Goal: Task Accomplishment & Management: Use online tool/utility

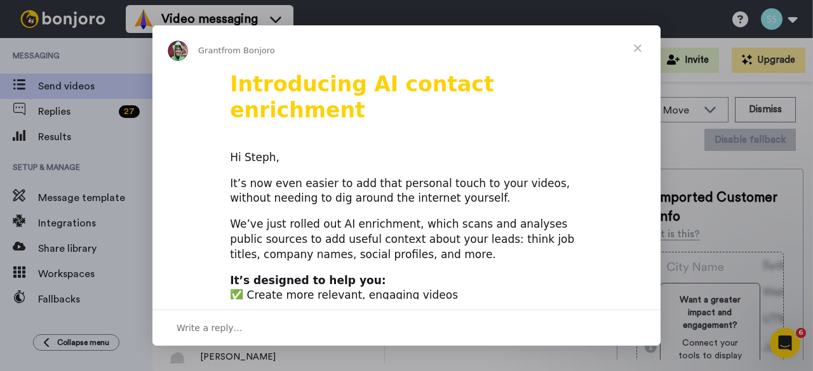
click at [639, 43] on span "Close" at bounding box center [638, 48] width 46 height 46
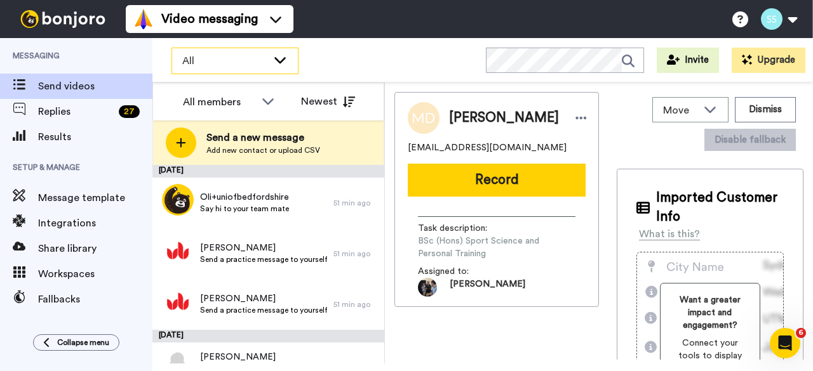
click at [203, 50] on div "All" at bounding box center [235, 60] width 126 height 25
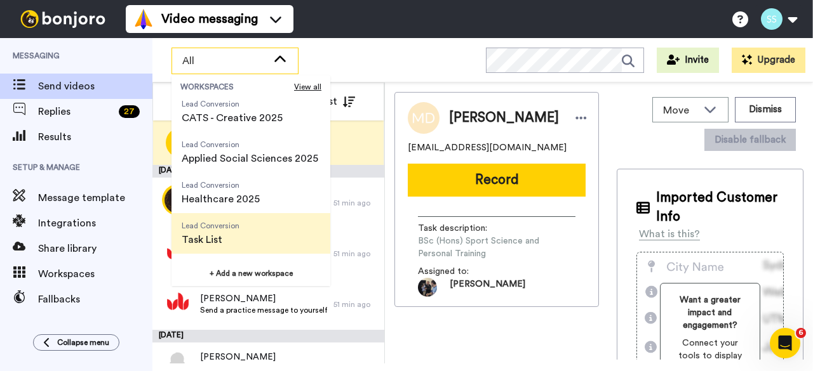
scroll to position [203, 0]
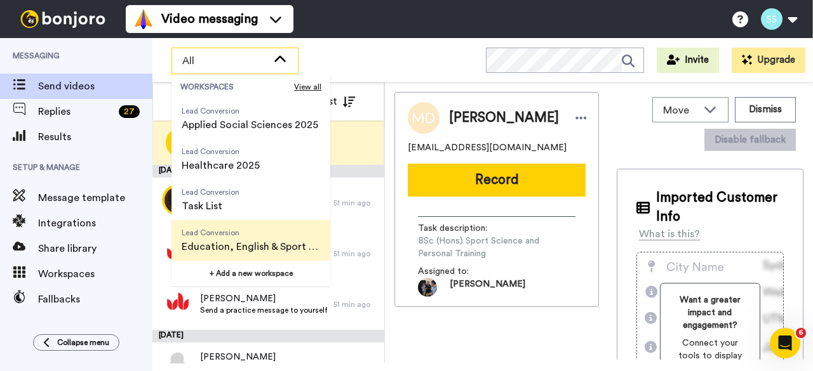
click at [222, 244] on span "Education, English & Sport 2025" at bounding box center [251, 246] width 138 height 15
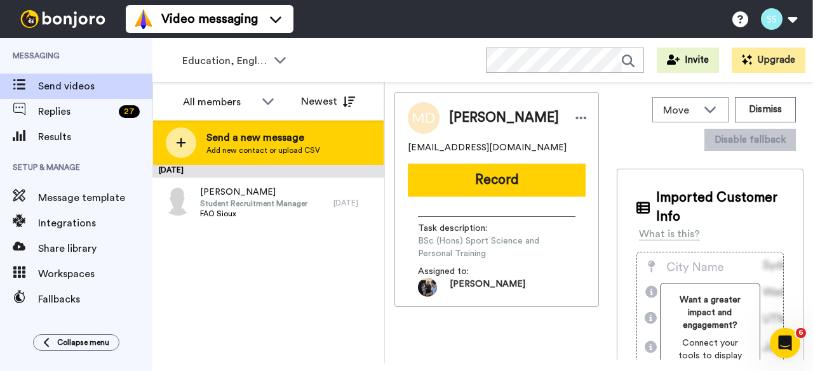
click at [225, 147] on span "Add new contact or upload CSV" at bounding box center [263, 150] width 114 height 10
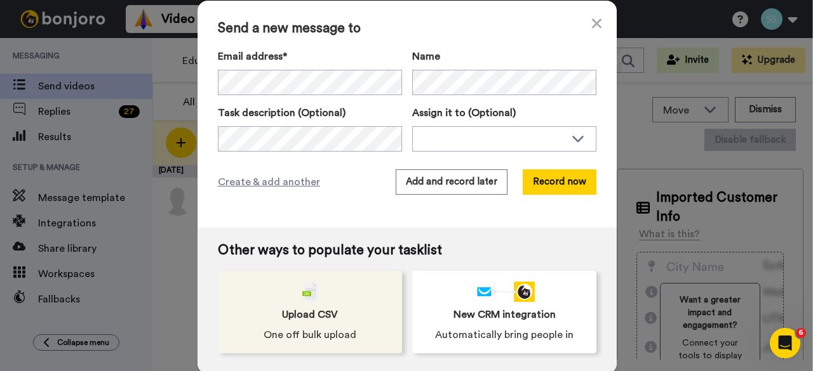
click at [304, 297] on img at bounding box center [309, 292] width 15 height 20
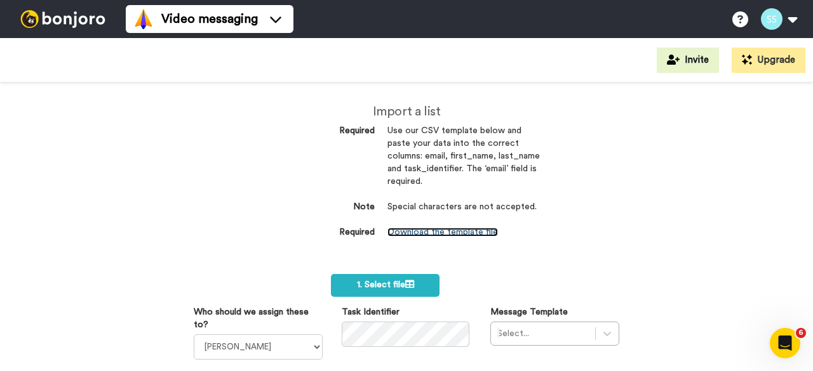
click at [450, 233] on link "Download the template file" at bounding box center [442, 232] width 110 height 9
click at [633, 20] on div "Video messaging Help docs Settings" at bounding box center [469, 19] width 687 height 38
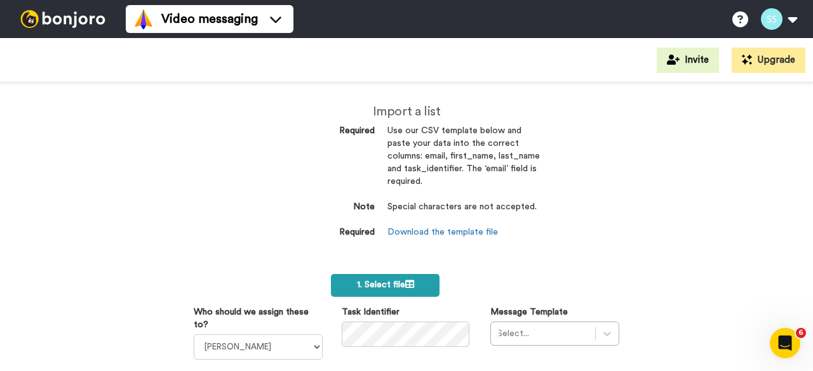
click at [385, 286] on span "1. Select file" at bounding box center [385, 285] width 57 height 9
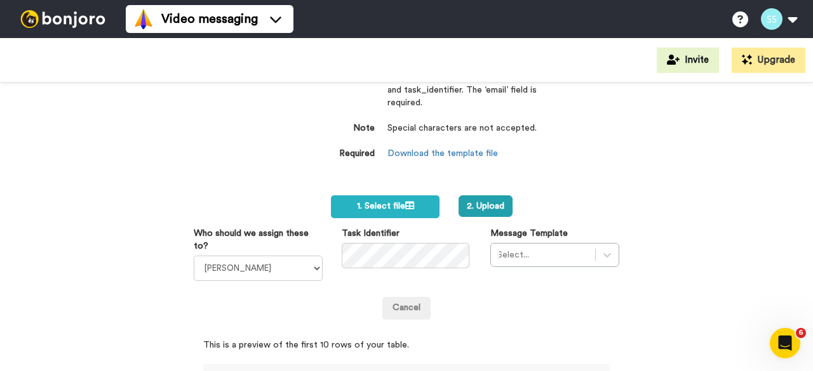
scroll to position [63, 0]
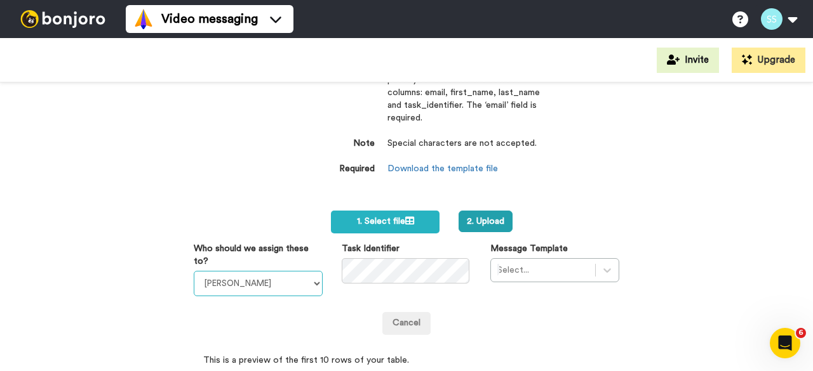
click at [288, 284] on select "[PERSON_NAME] [PERSON_NAME] [PERSON_NAME] [PERSON_NAME] [PERSON_NAME] [PERSON_N…" at bounding box center [258, 283] width 129 height 25
select select "91c9230a-2b2e-414d-87f5-4928263f11d5"
click at [194, 271] on select "[PERSON_NAME] [PERSON_NAME] [PERSON_NAME] [PERSON_NAME] [PERSON_NAME] [PERSON_N…" at bounding box center [258, 283] width 129 height 25
click at [555, 273] on div "Select..." at bounding box center [554, 270] width 129 height 24
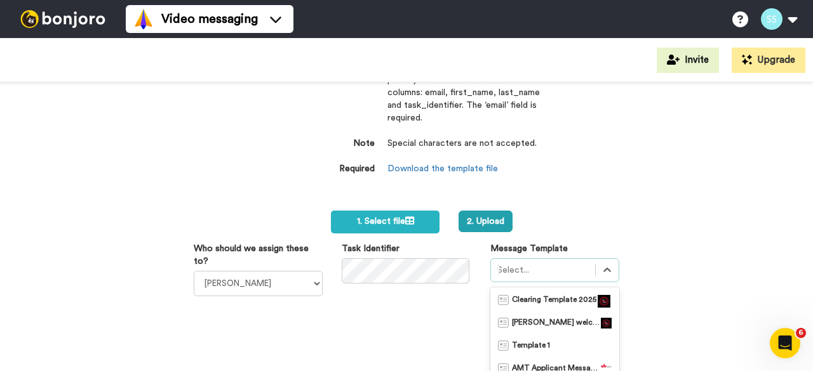
scroll to position [175, 0]
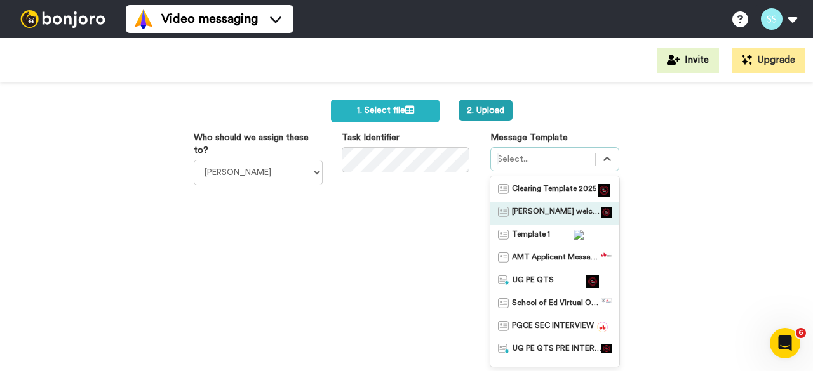
click at [538, 213] on span "[PERSON_NAME] welcome [DATE]" at bounding box center [556, 213] width 89 height 13
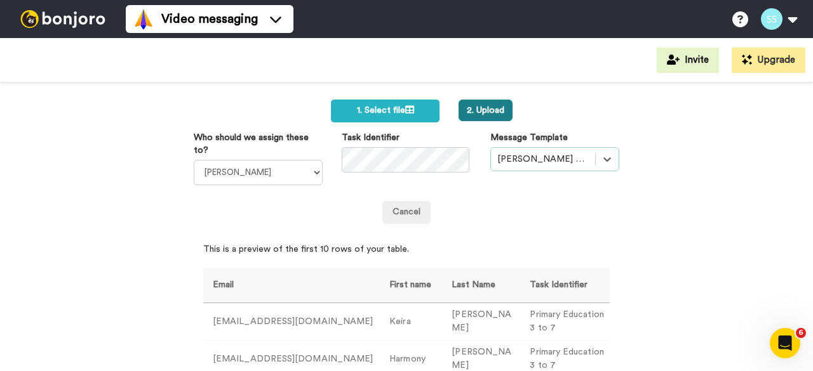
click at [485, 112] on button "2. Upload" at bounding box center [485, 111] width 54 height 22
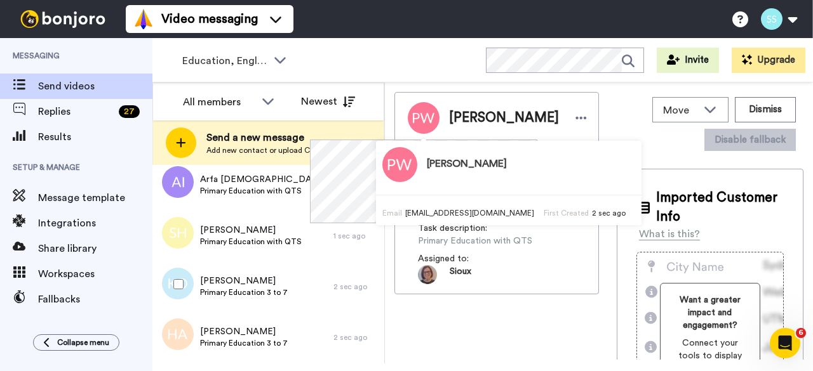
scroll to position [254, 0]
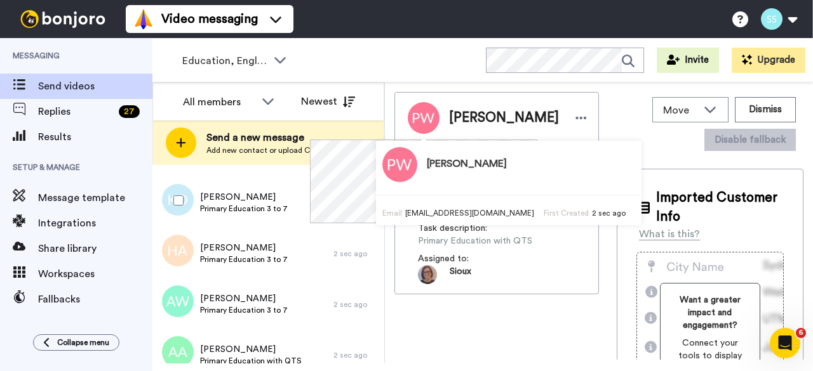
click at [177, 194] on div at bounding box center [176, 200] width 46 height 44
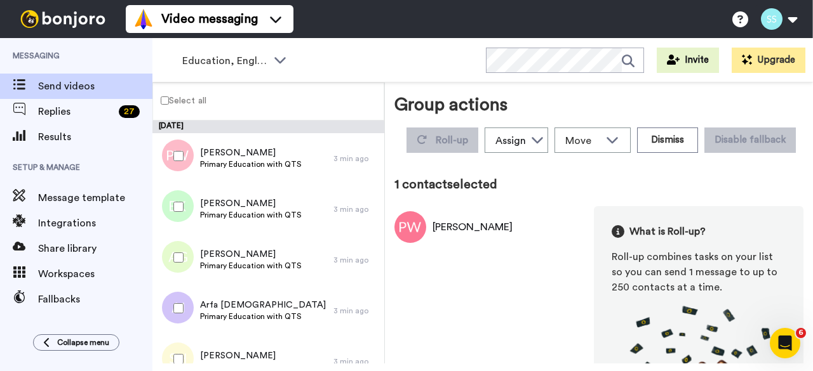
click at [170, 103] on label "Select all" at bounding box center [179, 100] width 53 height 15
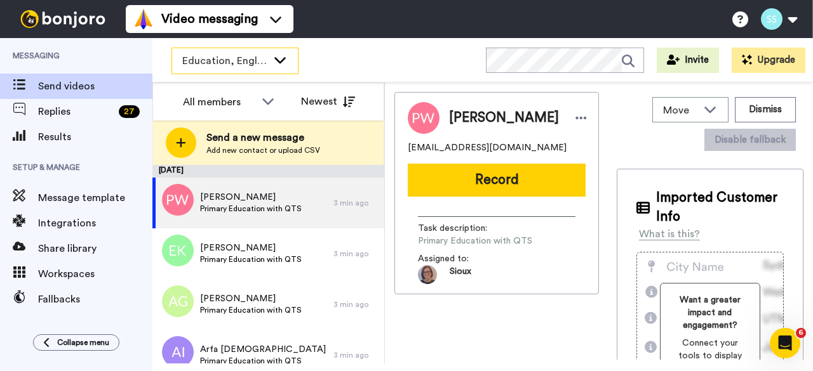
click at [227, 58] on span "Education, English & Sport 2025" at bounding box center [224, 60] width 85 height 15
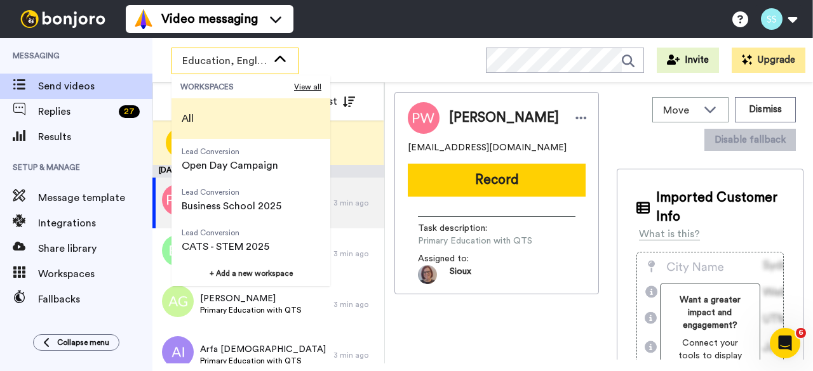
click at [190, 114] on span "All" at bounding box center [188, 118] width 12 height 15
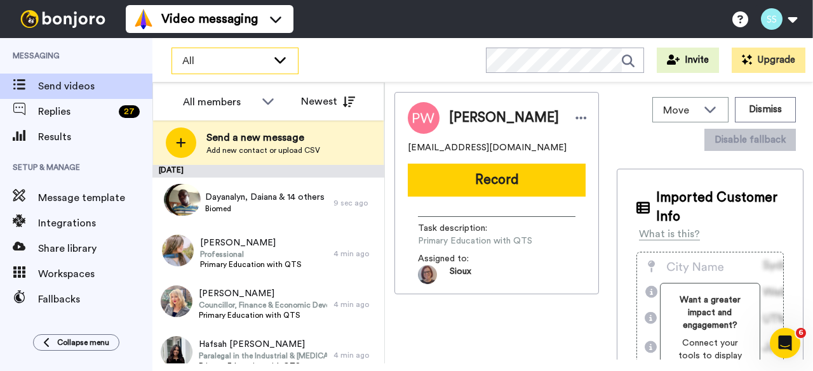
click at [184, 54] on span "All" at bounding box center [224, 60] width 85 height 15
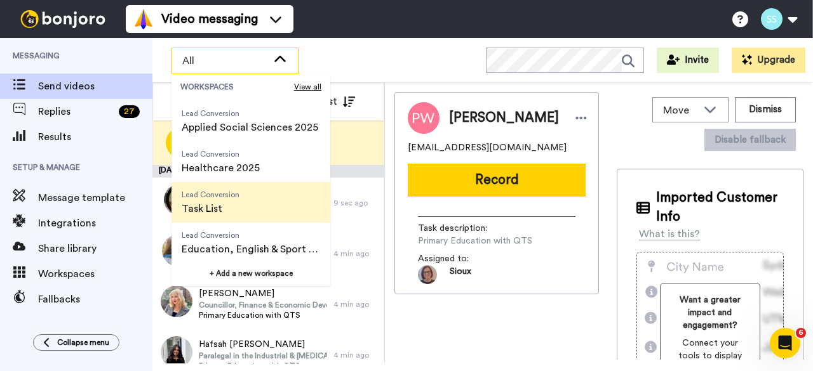
scroll to position [203, 0]
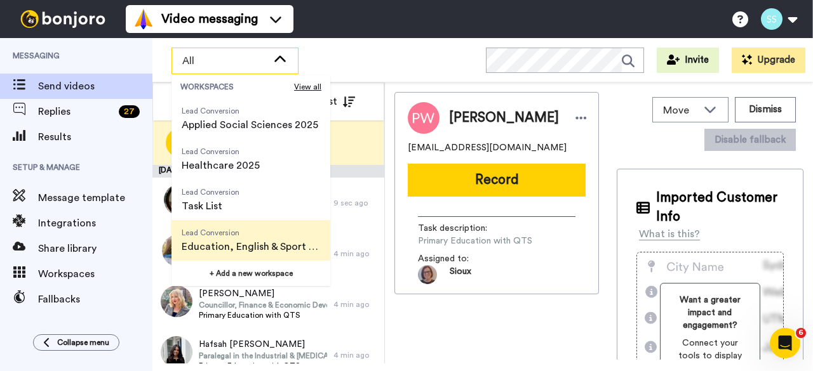
click at [226, 240] on span "Education, English & Sport 2025" at bounding box center [251, 246] width 138 height 15
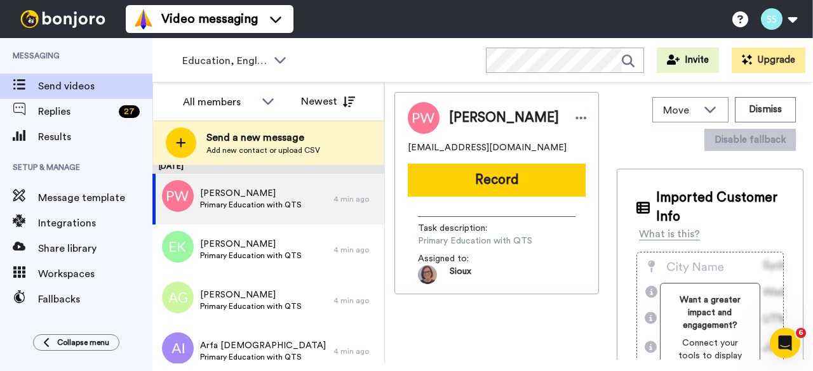
scroll to position [0, 0]
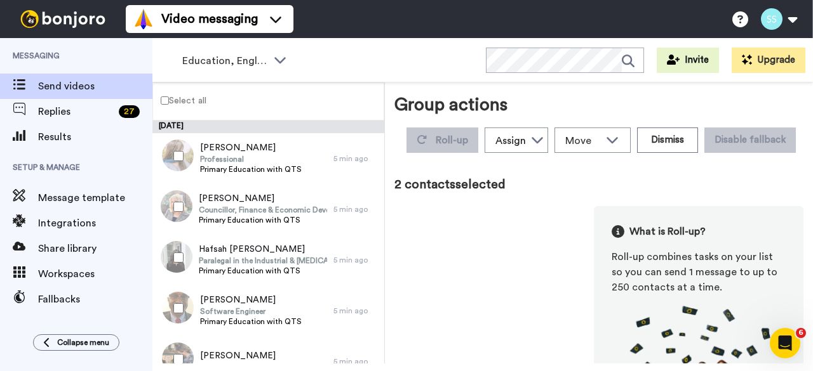
click at [179, 251] on div at bounding box center [176, 258] width 46 height 44
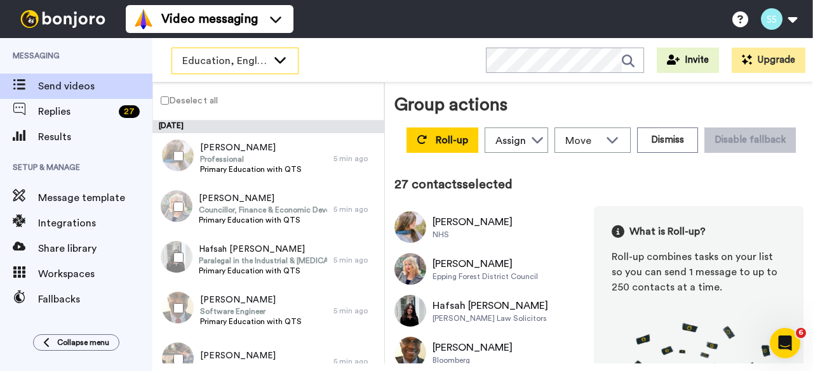
click at [258, 57] on span "Education, English & Sport 2025" at bounding box center [224, 60] width 85 height 15
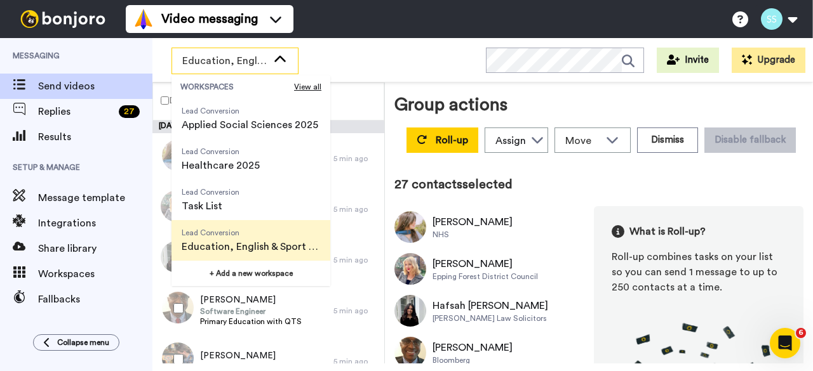
click at [230, 234] on span "Lead Conversion" at bounding box center [251, 233] width 138 height 10
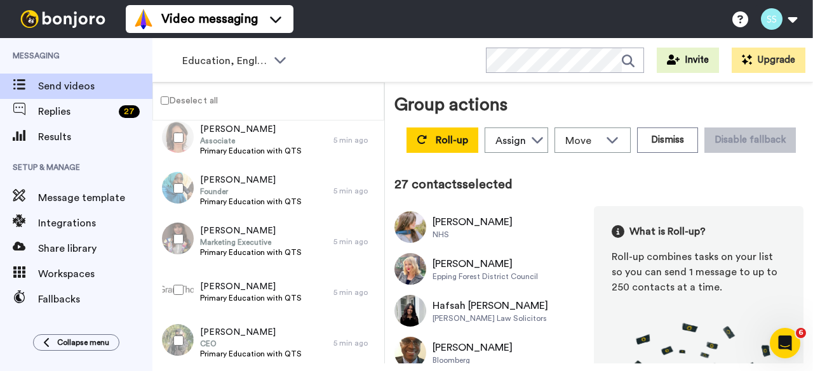
scroll to position [127, 0]
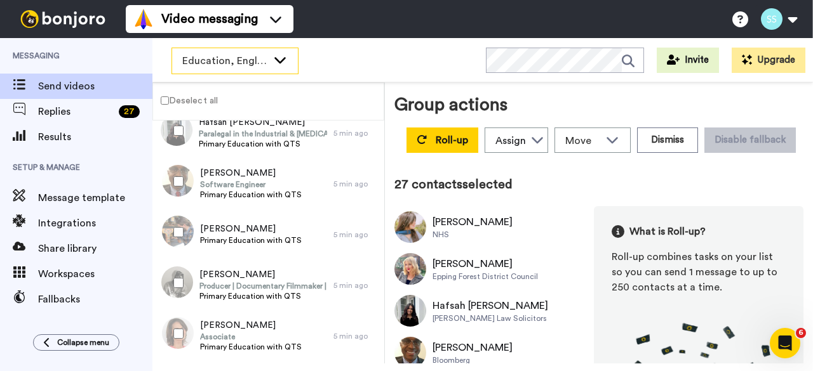
drag, startPoint x: 192, startPoint y: 50, endPoint x: 193, endPoint y: 62, distance: 11.5
click at [192, 50] on div "Education, English & Sport 2025" at bounding box center [235, 60] width 126 height 25
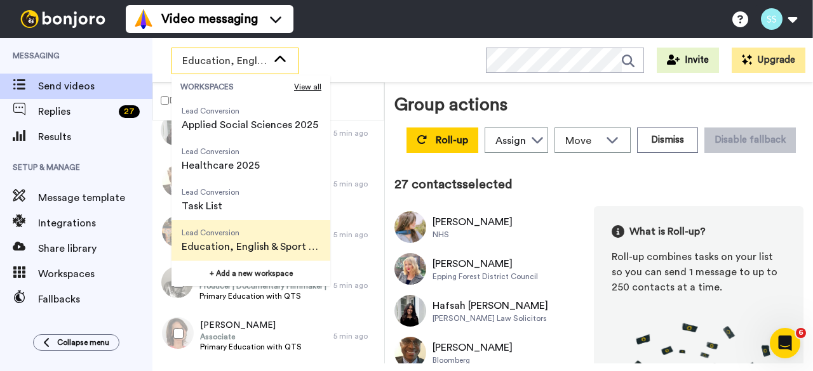
click at [159, 100] on label "Deselect all" at bounding box center [185, 100] width 65 height 15
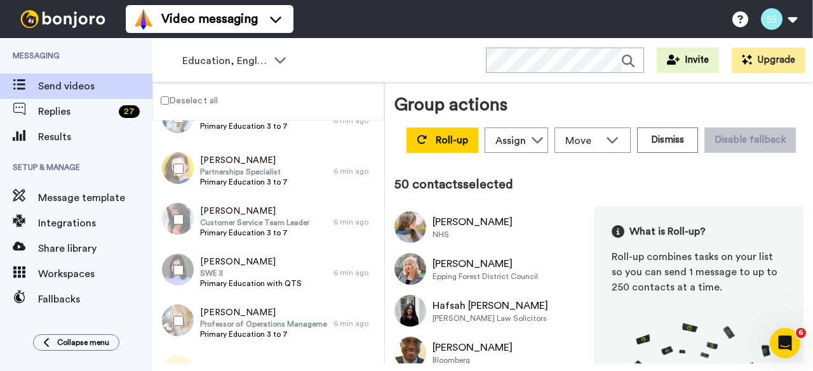
scroll to position [2309, 0]
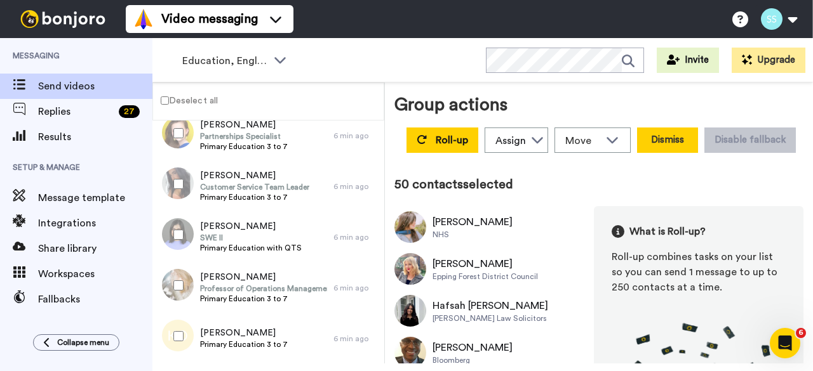
click at [698, 143] on button "Dismiss" at bounding box center [667, 140] width 61 height 25
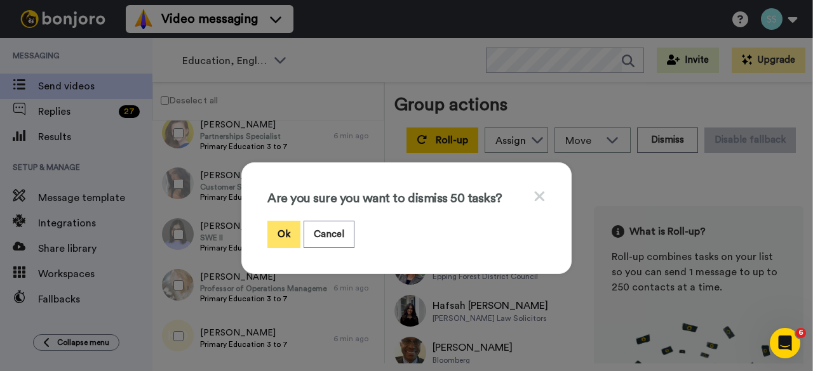
click at [282, 233] on button "Ok" at bounding box center [283, 234] width 33 height 27
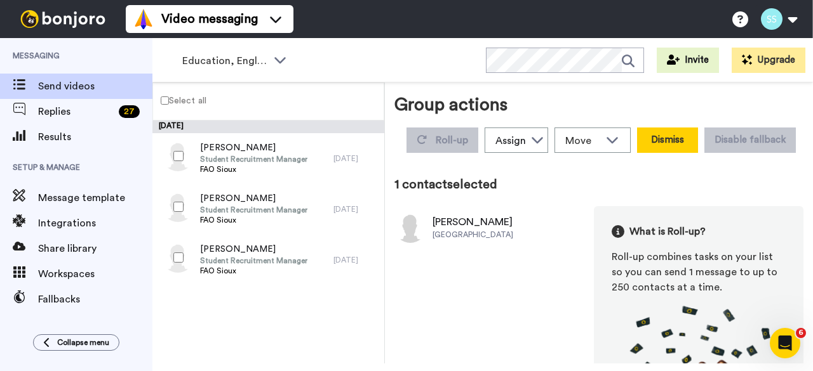
click at [698, 139] on button "Dismiss" at bounding box center [667, 140] width 61 height 25
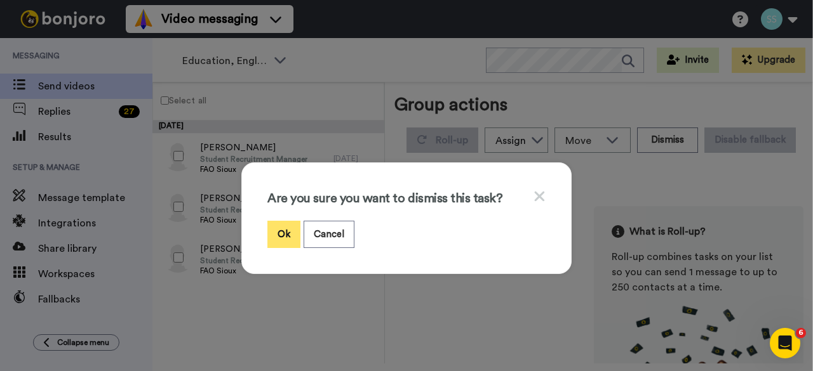
click at [278, 234] on button "Ok" at bounding box center [283, 234] width 33 height 27
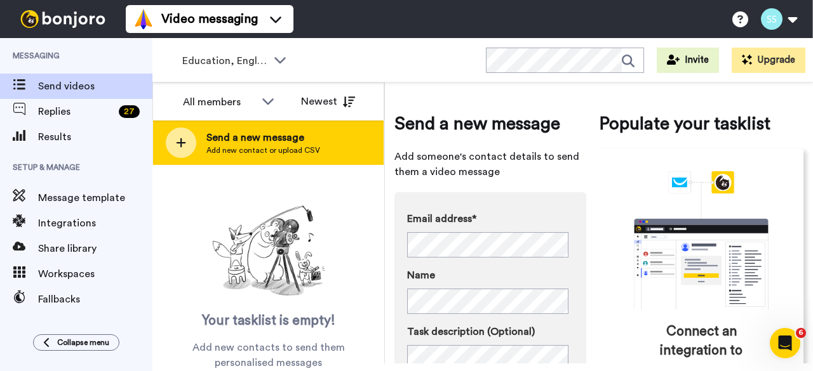
click at [185, 147] on icon at bounding box center [181, 142] width 10 height 11
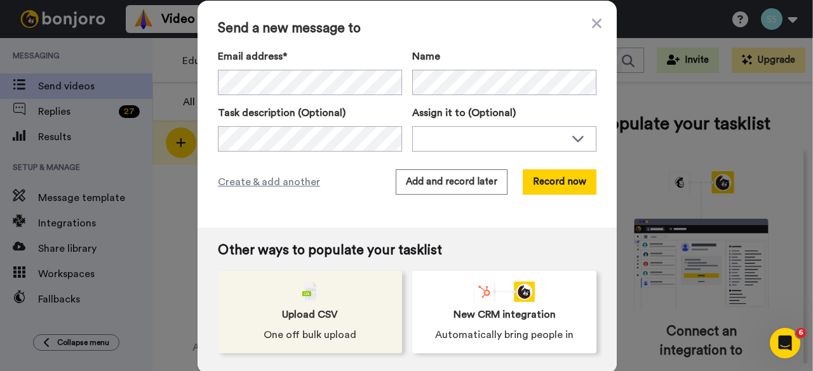
click at [315, 301] on div "Upload CSV One off bulk upload" at bounding box center [310, 312] width 184 height 83
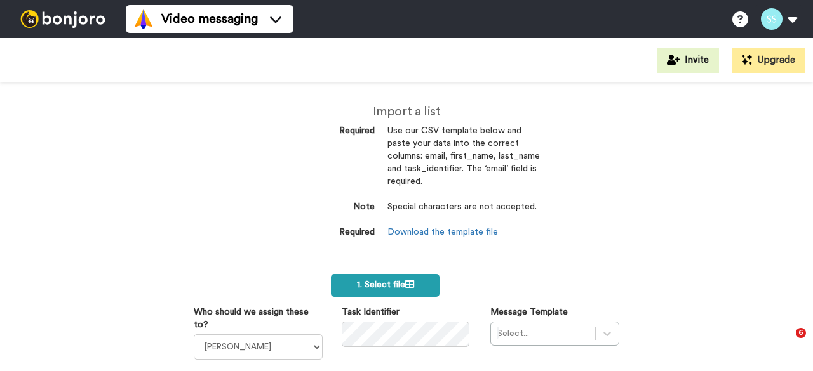
click at [389, 281] on span "1. Select file" at bounding box center [385, 285] width 57 height 9
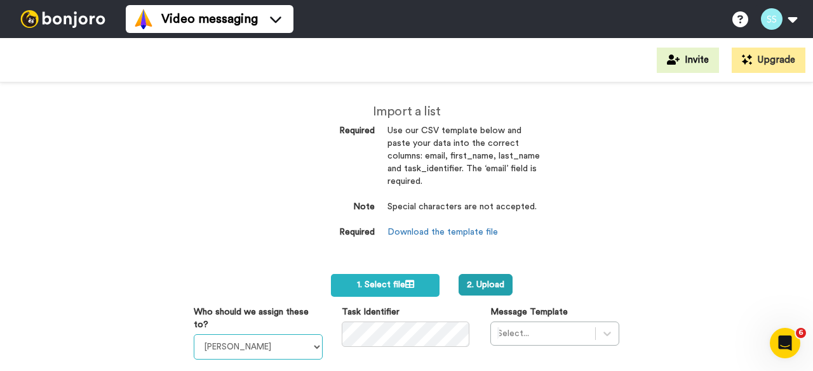
click at [251, 347] on select "Sandra Roper Cara Marie Burgess Joseph Adonu Teresa Bennett Dr Prasad Sreenivas…" at bounding box center [258, 347] width 129 height 25
select select "91c9230a-2b2e-414d-87f5-4928263f11d5"
click at [194, 335] on select "Sandra Roper Cara Marie Burgess Joseph Adonu Teresa Bennett Dr Prasad Sreenivas…" at bounding box center [258, 347] width 129 height 25
click at [532, 330] on div "Select..." at bounding box center [554, 334] width 129 height 24
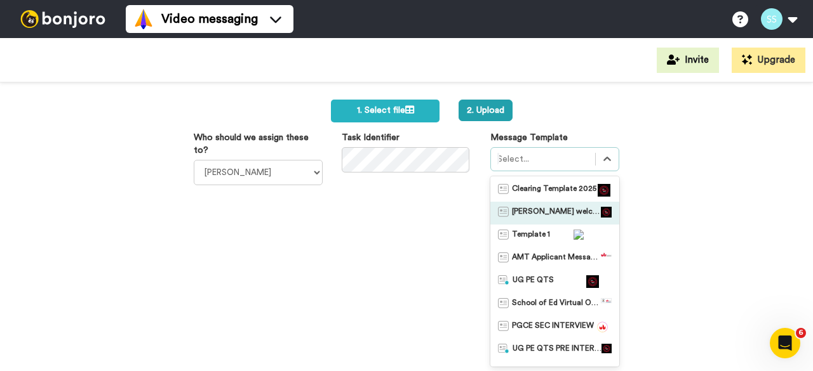
click at [516, 221] on div "Sioux Cooke welcome August 2025" at bounding box center [554, 213] width 129 height 23
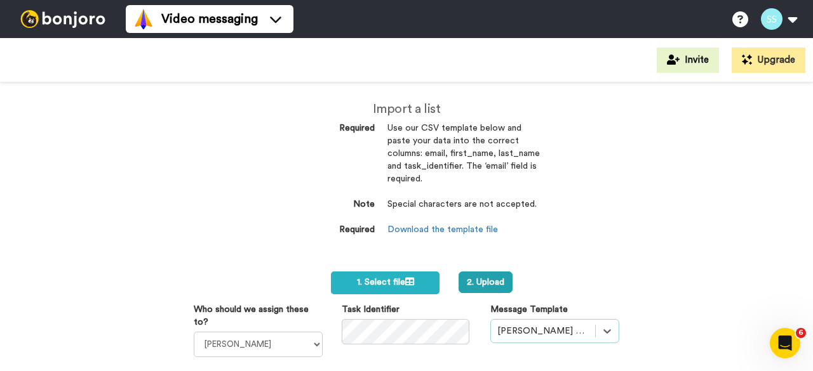
scroll to position [0, 0]
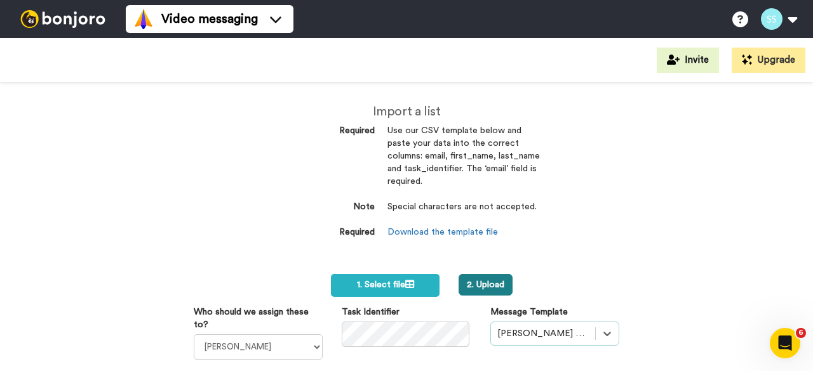
click at [497, 284] on button "2. Upload" at bounding box center [485, 285] width 54 height 22
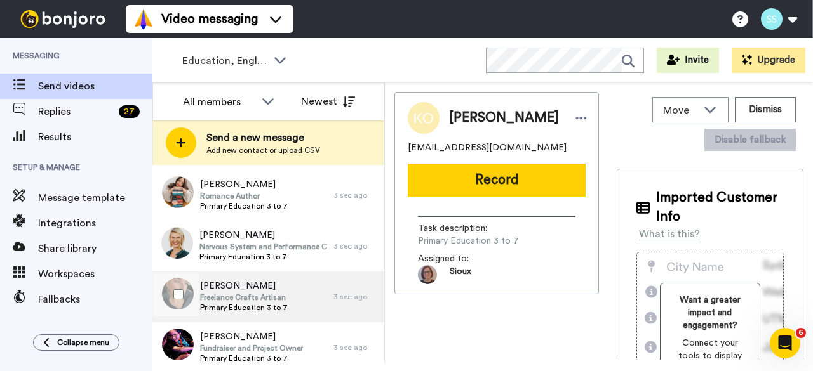
scroll to position [474, 0]
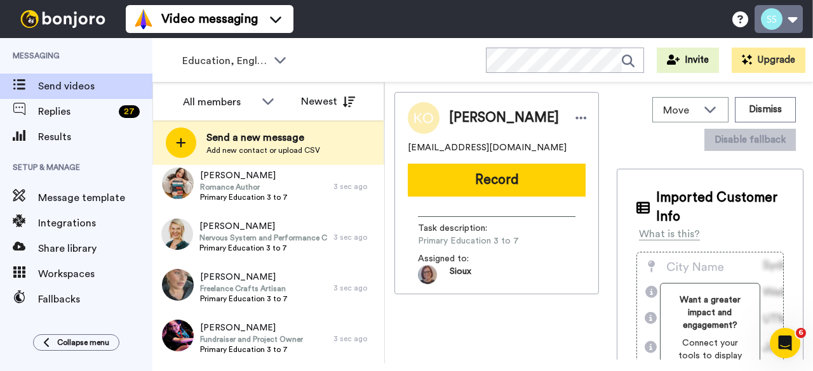
click at [784, 20] on button at bounding box center [778, 19] width 48 height 28
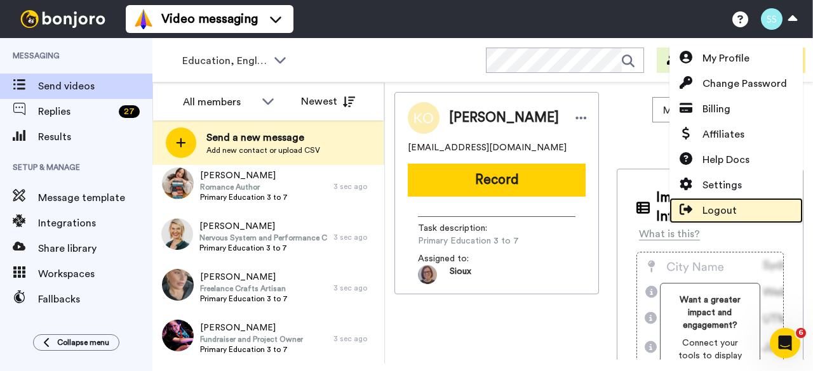
click at [729, 209] on span "Logout" at bounding box center [719, 210] width 34 height 15
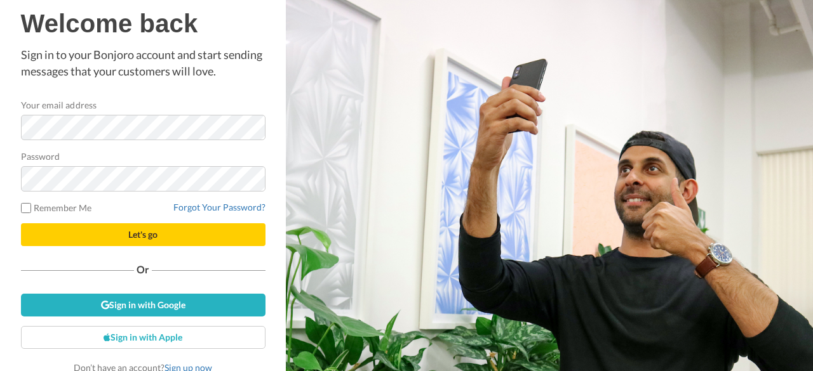
click at [147, 140] on form "Your email address Password Remember Me Forgot Your Password? Let's go" at bounding box center [143, 172] width 244 height 148
drag, startPoint x: 147, startPoint y: 142, endPoint x: 0, endPoint y: 106, distance: 151.5
click at [0, 106] on div "Welcome back Sign in to your Bonjoro account and start sending messages that yo…" at bounding box center [143, 185] width 286 height 371
click at [0, 146] on div "Welcome back Sign in to your Bonjoro account and start sending messages that yo…" at bounding box center [143, 185] width 286 height 371
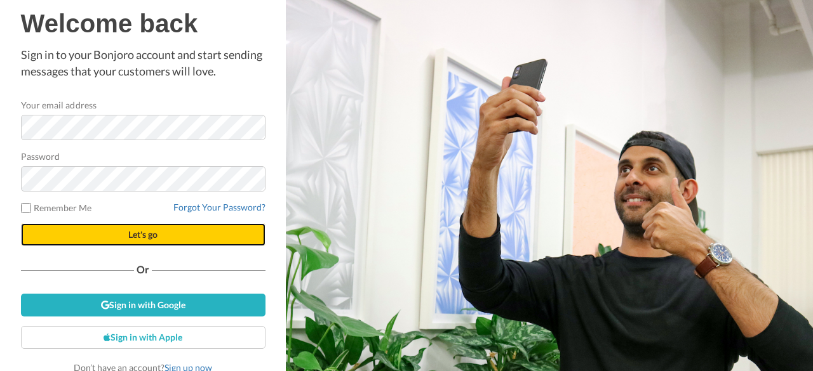
click at [42, 234] on button "Let's go" at bounding box center [143, 235] width 244 height 23
